Goal: Find specific page/section: Find specific page/section

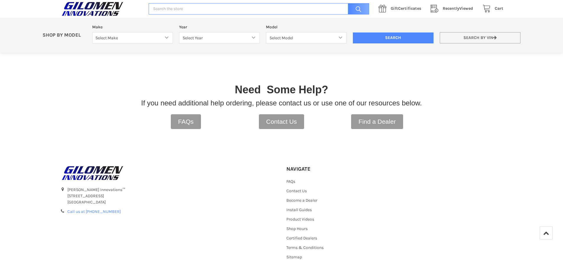
click at [481, 36] on link "Search by VIN" at bounding box center [480, 38] width 81 height 12
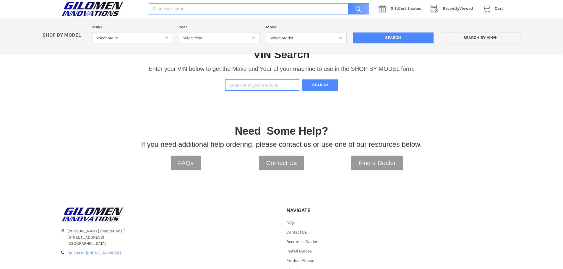
click at [286, 84] on input "Enter VIN of your machine" at bounding box center [262, 86] width 74 height 12
type input "[US_VEHICLE_IDENTIFICATION_NUMBER]"
click at [328, 89] on button "Search" at bounding box center [320, 86] width 35 height 12
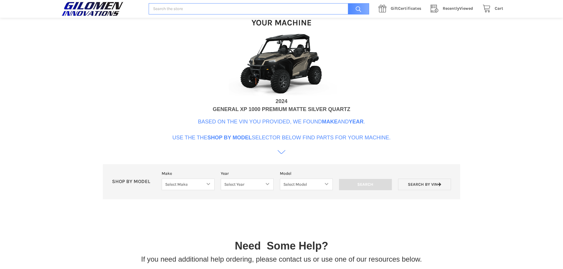
scroll to position [181, 0]
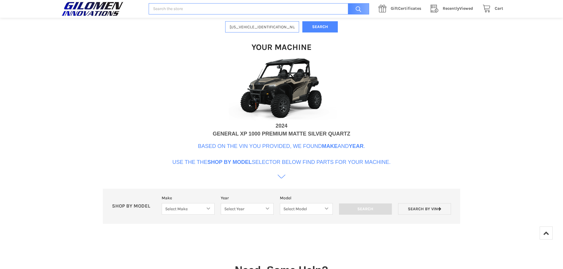
click at [281, 176] on icon at bounding box center [282, 177] width 8 height 8
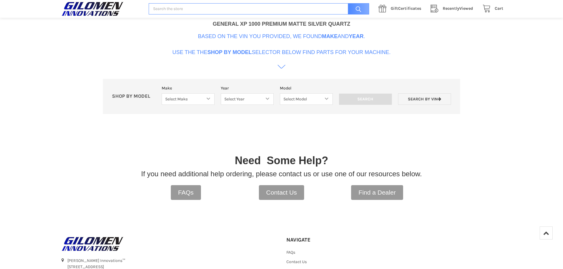
click at [282, 70] on icon at bounding box center [282, 67] width 8 height 8
click at [282, 67] on icon at bounding box center [282, 67] width 8 height 8
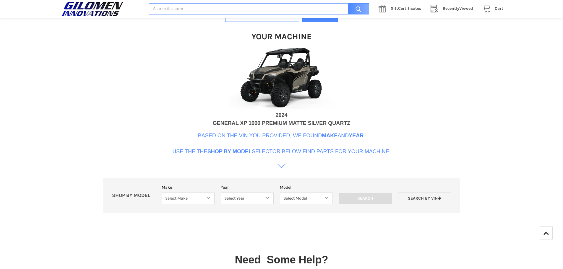
scroll to position [202, 0]
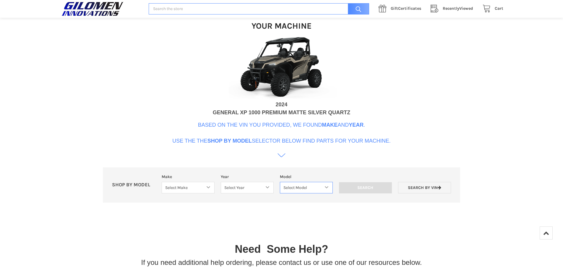
click at [325, 187] on select "Select Model" at bounding box center [306, 188] width 53 height 12
click at [204, 187] on select "Select Make Bobcat UTV Gravely UTV ACE 900 RANGER 570 Ranger 700 / 800 RANGER 9…" at bounding box center [188, 188] width 53 height 12
select select "353"
click at [162, 182] on select "Select Make Bobcat UTV Gravely UTV ACE 900 RANGER 570 Ranger 700 / 800 RANGER 9…" at bounding box center [188, 188] width 53 height 12
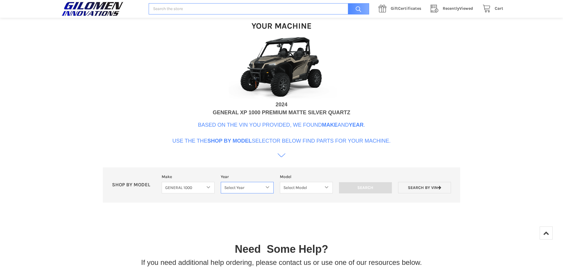
click at [263, 186] on select "Select Year [DATE] 2017 2018 2019 2020 2021 2022 2023 2024 2025" at bounding box center [247, 188] width 53 height 12
select select "649"
click at [221, 182] on select "Select Year [DATE] 2017 2018 2019 2020 2021 2022 2023 2024 2025" at bounding box center [247, 188] width 53 height 12
click at [308, 190] on select "Select Model GENERAL 1000 GENERAL 1000 XP GENERAL 1000 XP 4" at bounding box center [306, 188] width 55 height 12
select select "651"
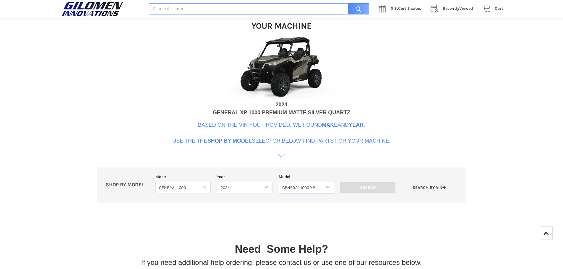
click at [279, 182] on select "Select Model GENERAL 1000 GENERAL 1000 XP GENERAL 1000 XP 4" at bounding box center [306, 188] width 55 height 12
click at [381, 185] on input "Search" at bounding box center [367, 187] width 55 height 11
